Goal: Ask a question: Seek information or help from site administrators or community

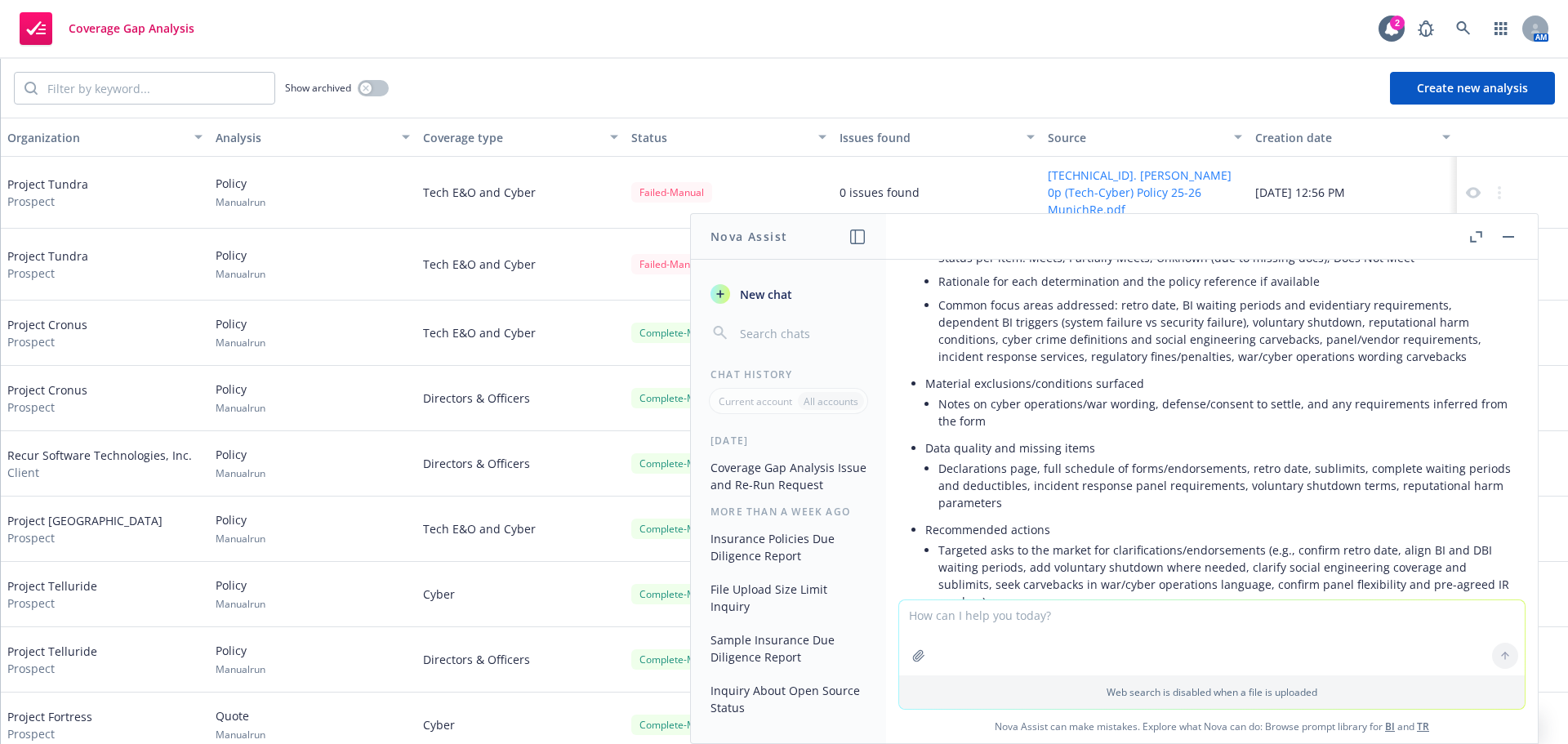
scroll to position [2180, 0]
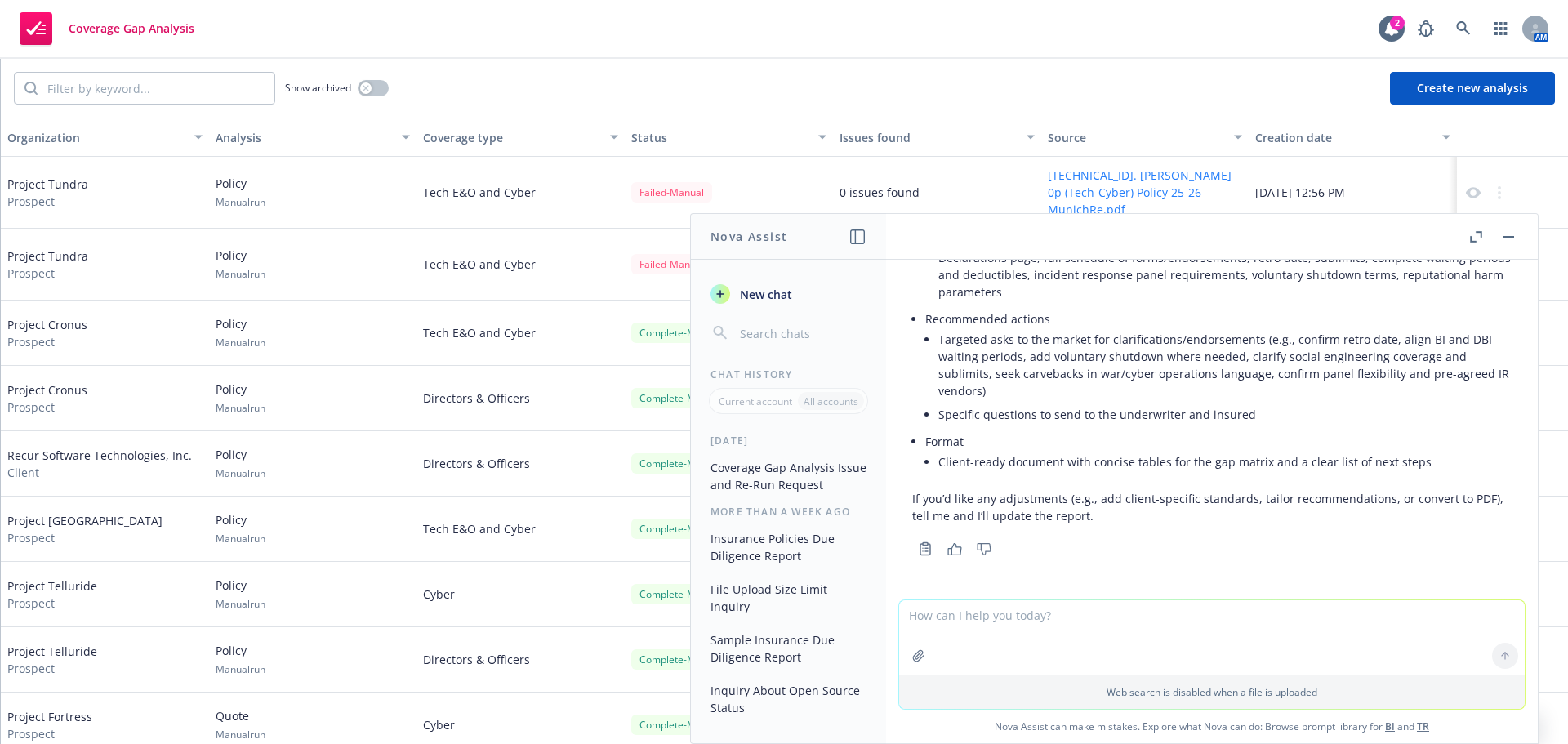
click at [1055, 625] on textarea at bounding box center [1212, 637] width 626 height 75
type textarea "Please provide the PDF"
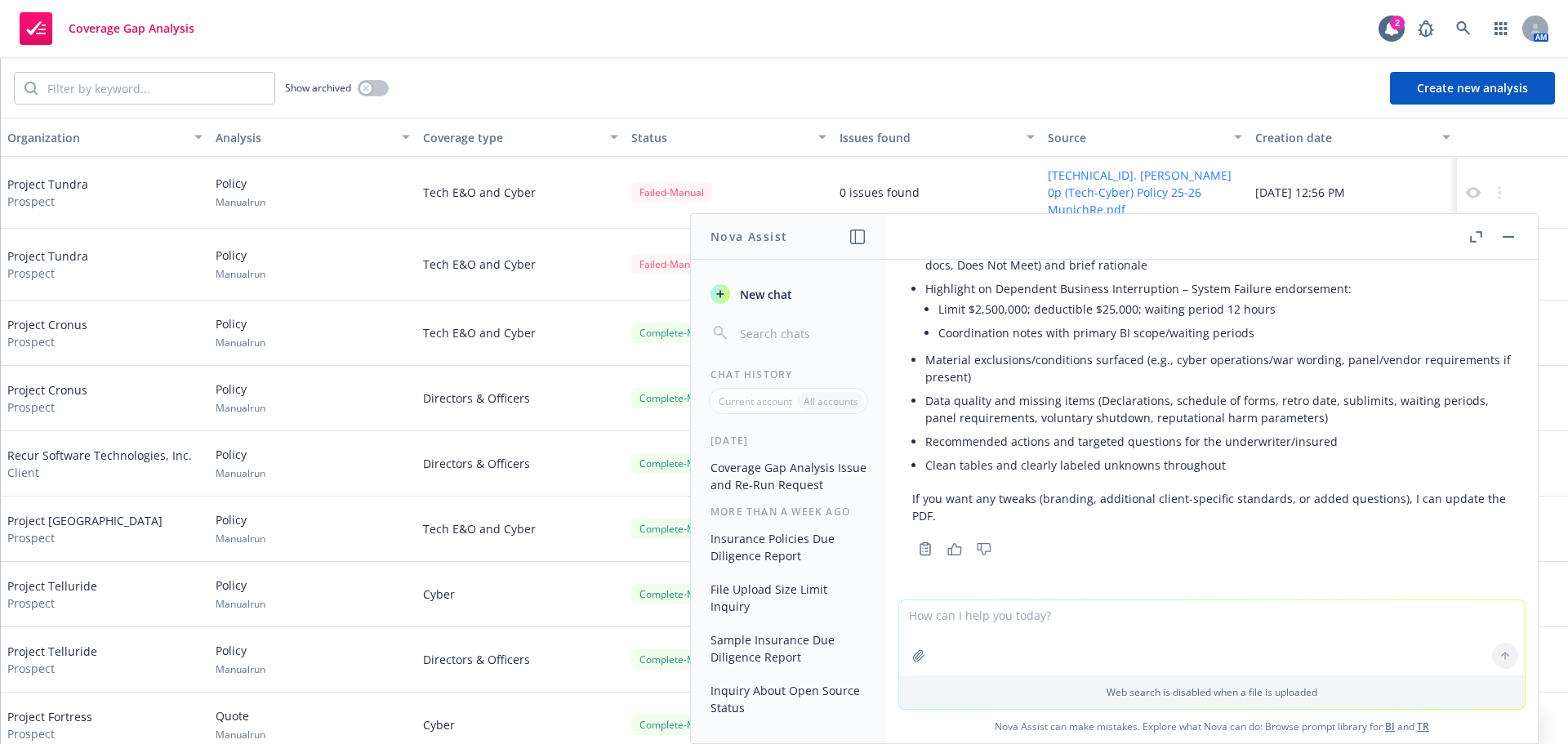
scroll to position [2790, 0]
